Goal: Find specific page/section: Find specific page/section

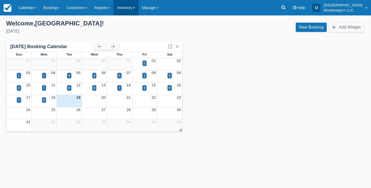
click at [132, 9] on link "Inventory" at bounding box center [125, 7] width 25 height 15
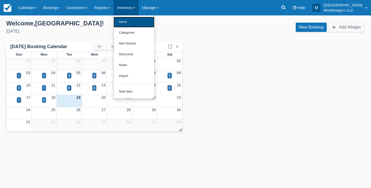
click at [132, 20] on link "Items" at bounding box center [134, 22] width 41 height 11
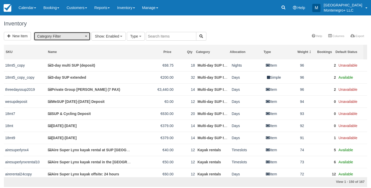
click at [77, 37] on span "Category Filter" at bounding box center [60, 36] width 47 height 5
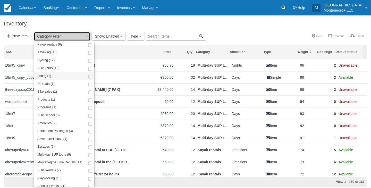
scroll to position [29, 0]
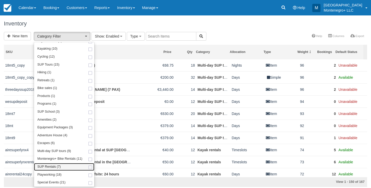
click at [59, 166] on span "SUP Rentals (7)" at bounding box center [48, 167] width 23 height 5
select select "2"
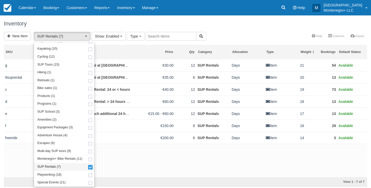
scroll to position [84, 0]
click at [96, 20] on div "Inventory" at bounding box center [185, 23] width 371 height 16
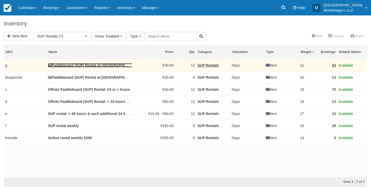
click at [97, 64] on link "Paddleboard (SUP) Rental at Villa Lav" at bounding box center [94, 65] width 92 height 4
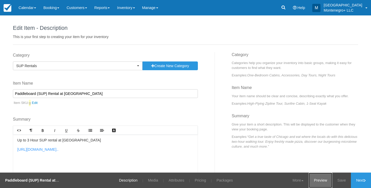
click at [325, 178] on link "Preview" at bounding box center [319, 180] width 23 height 15
